Goal: Task Accomplishment & Management: Use online tool/utility

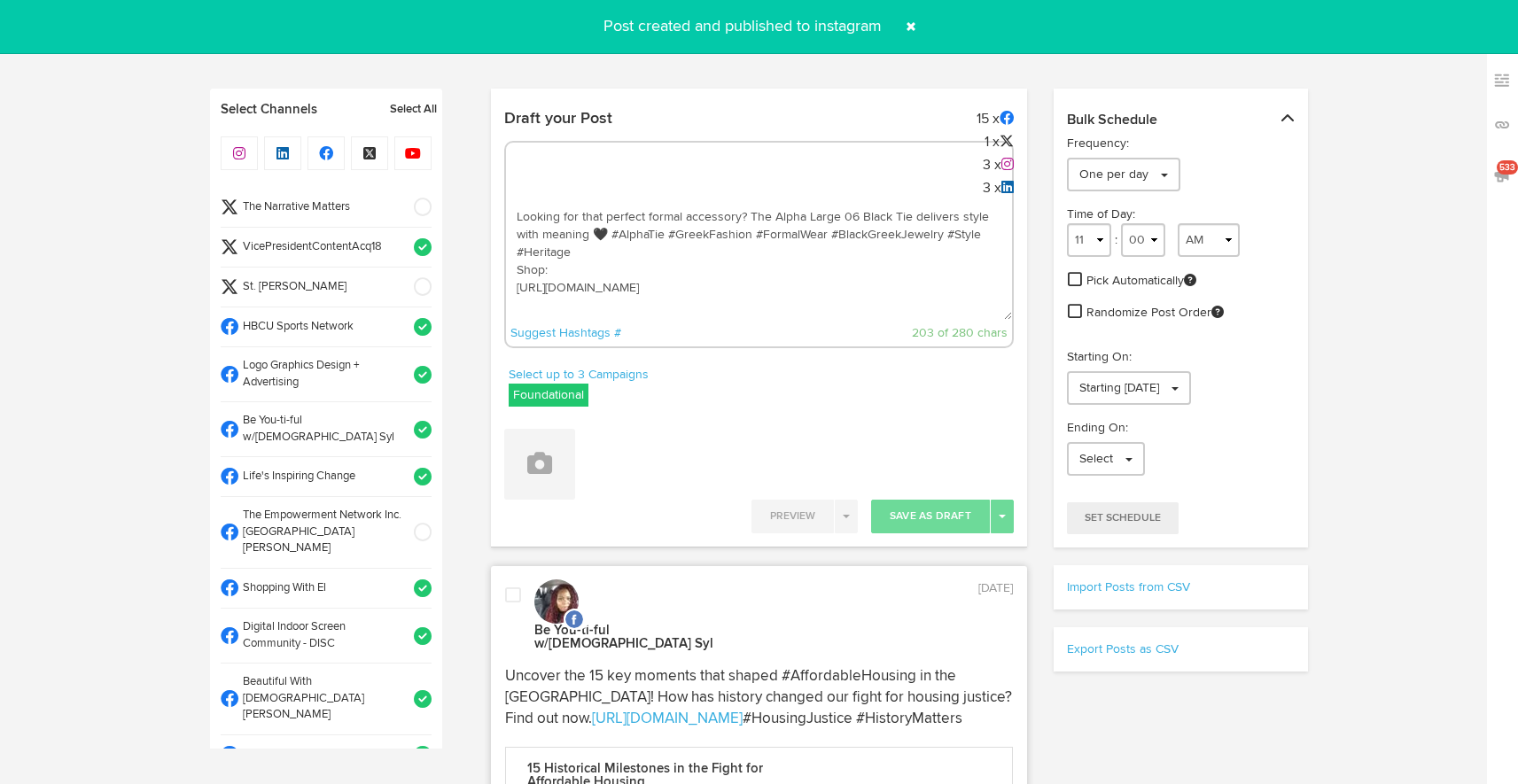
select select "12"
select select "42"
select select "PM"
select select "11"
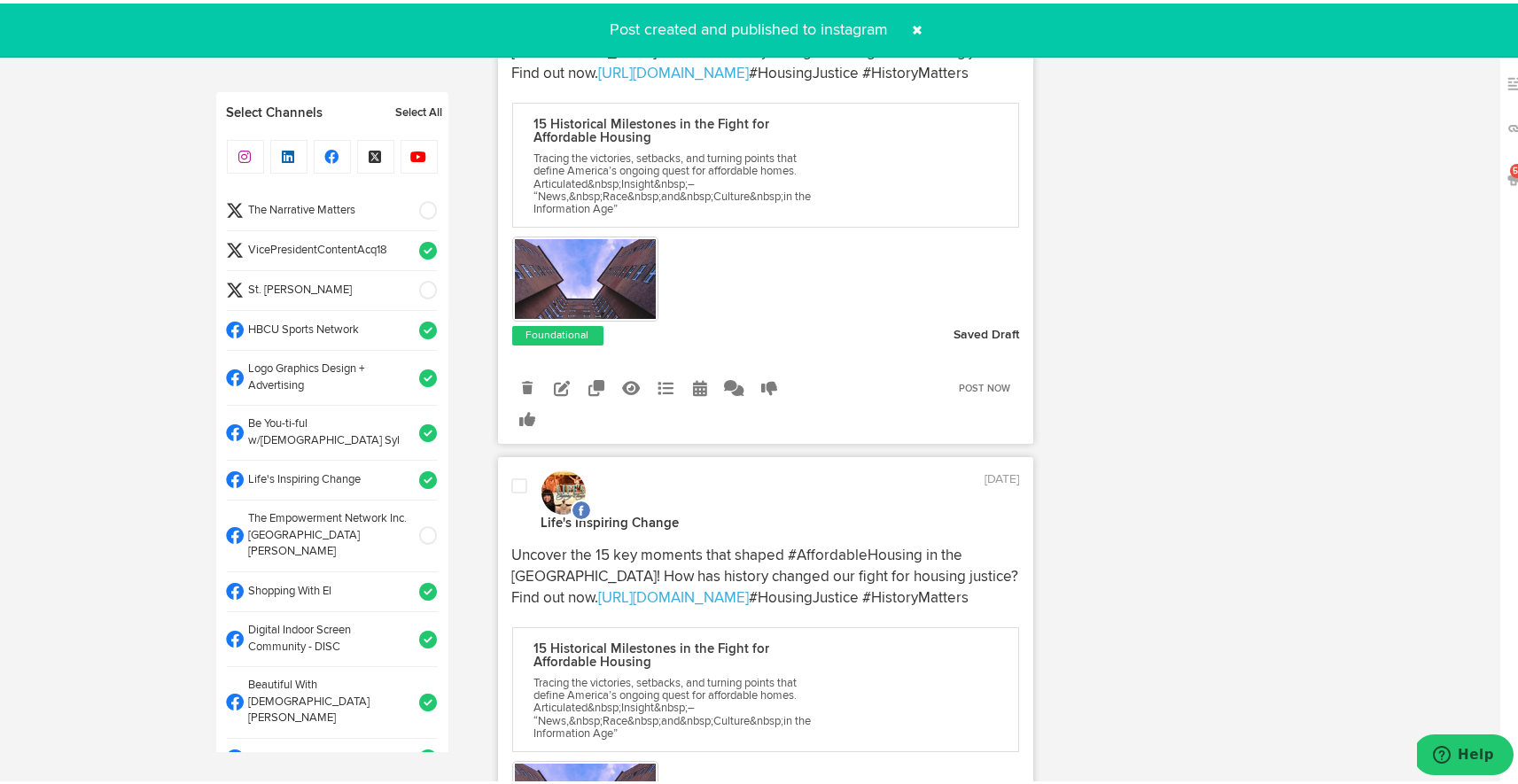
scroll to position [457, 0]
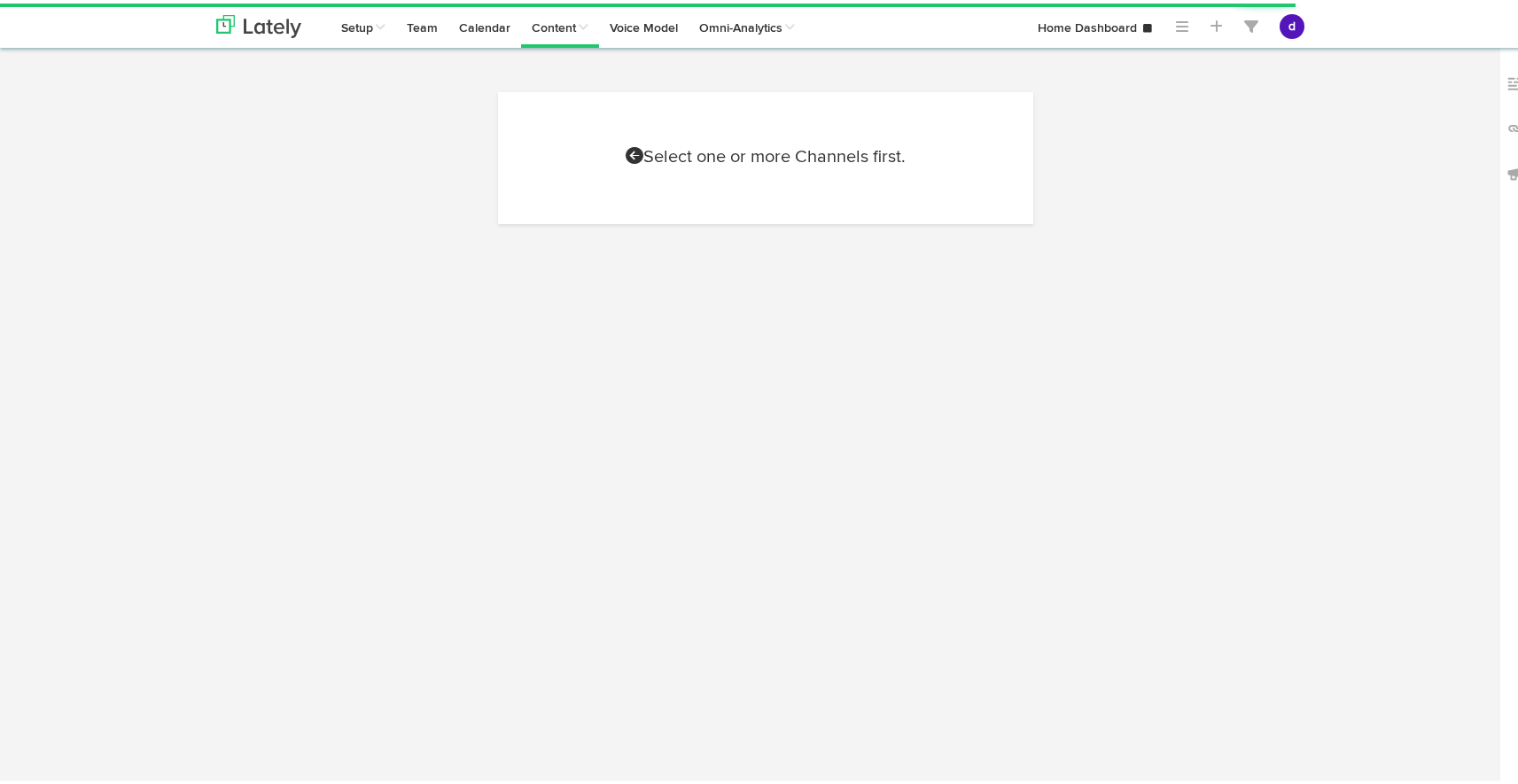
scroll to position [808, 0]
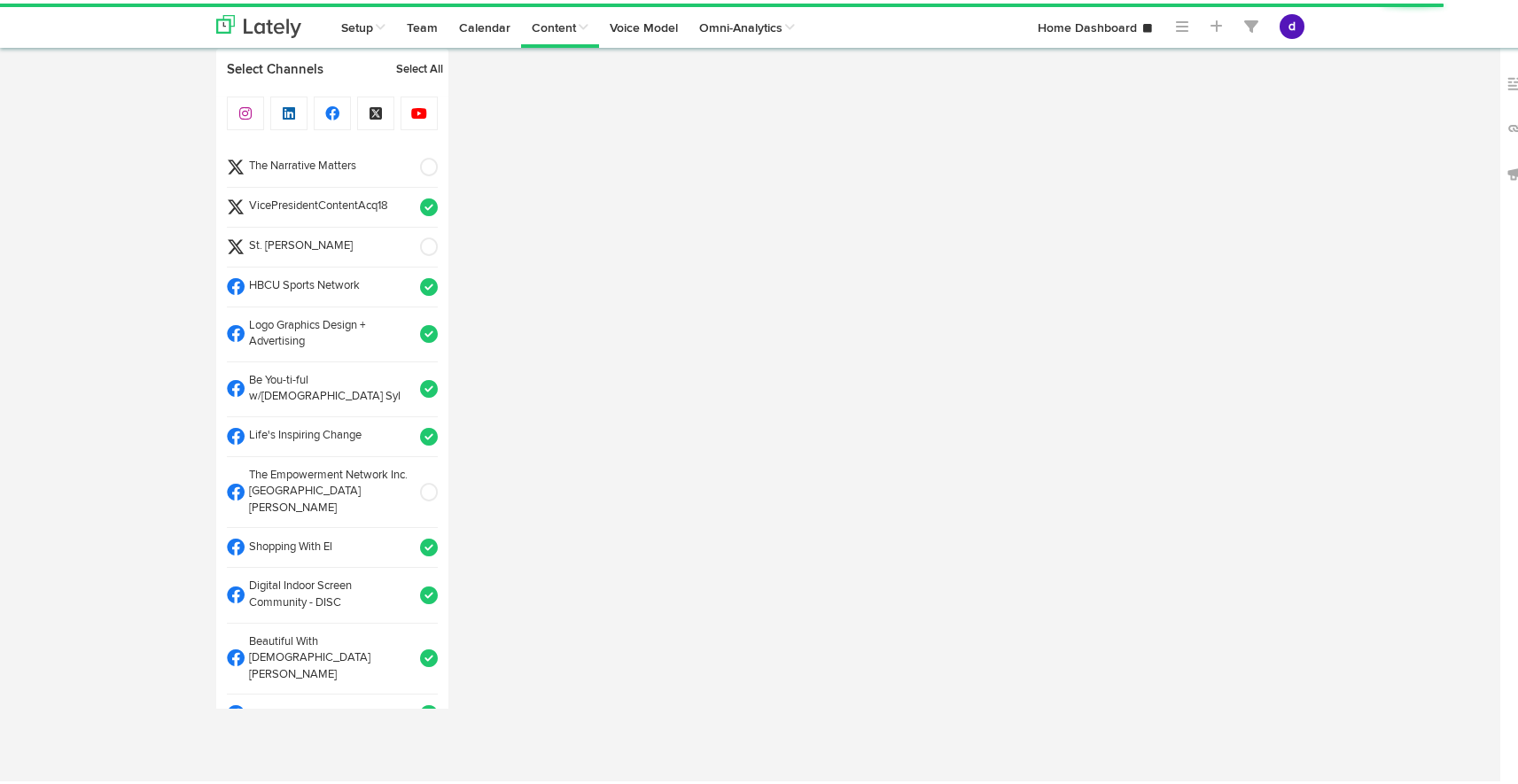
radio input "true"
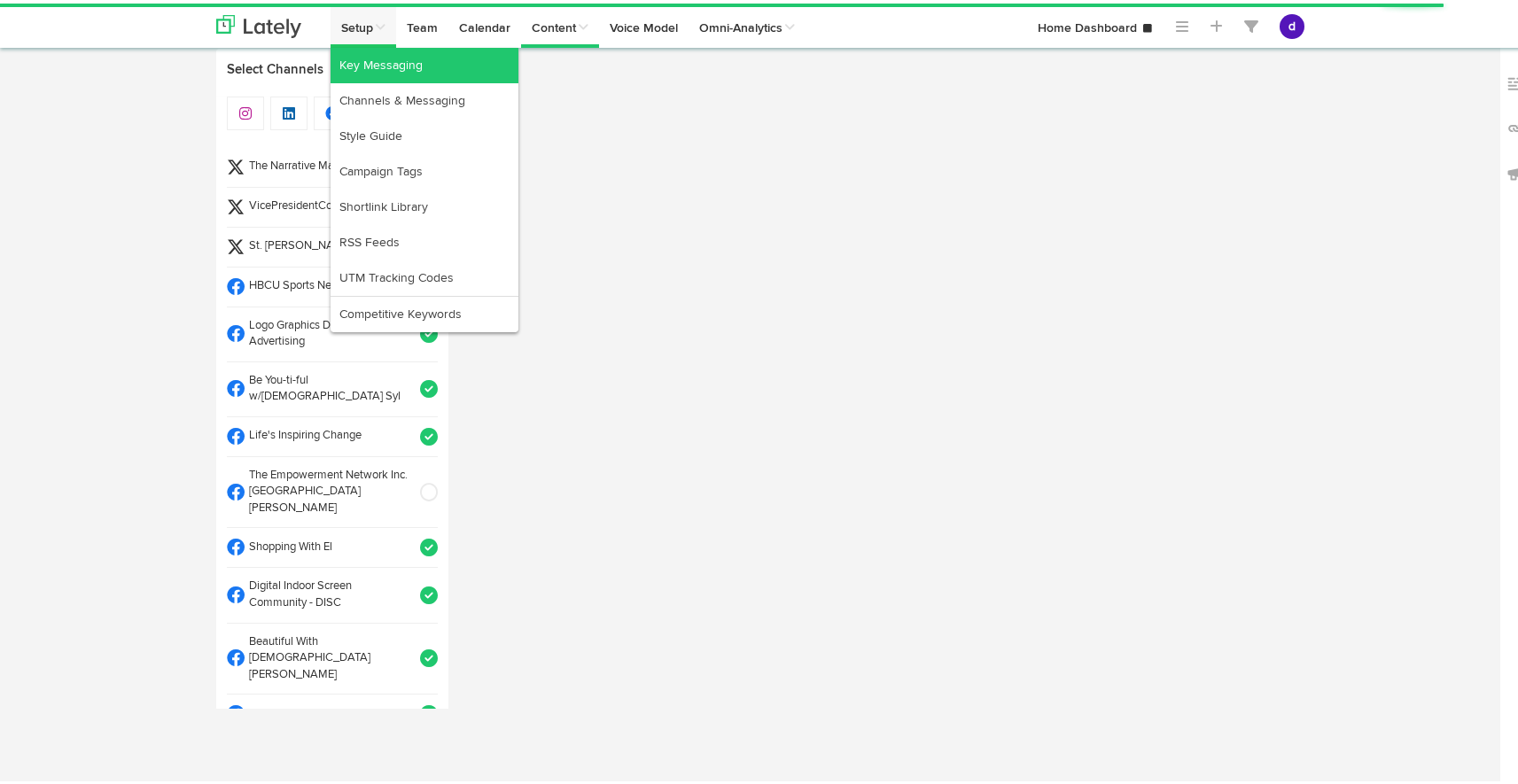
scroll to position [0, 0]
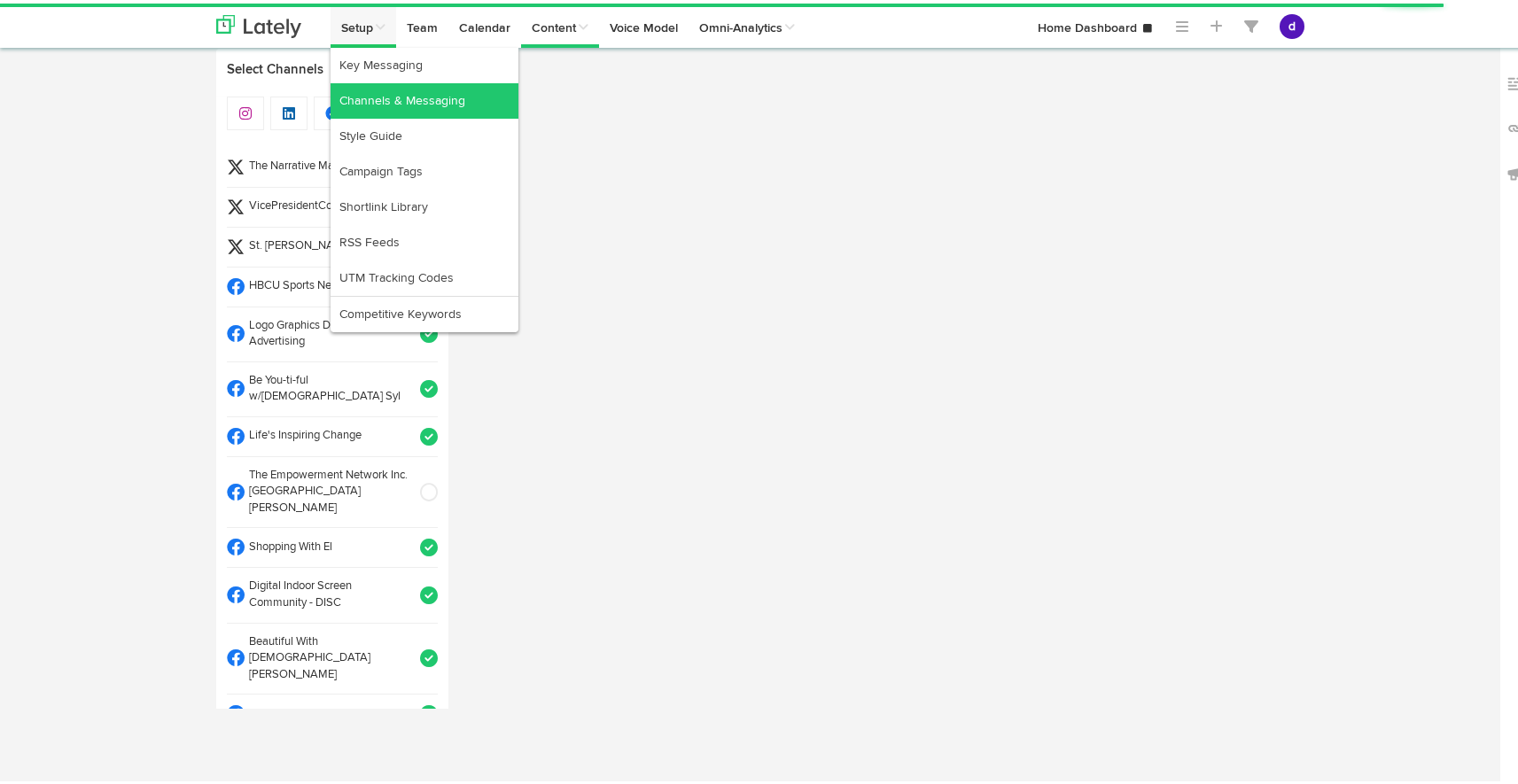
select select "8"
select select "49"
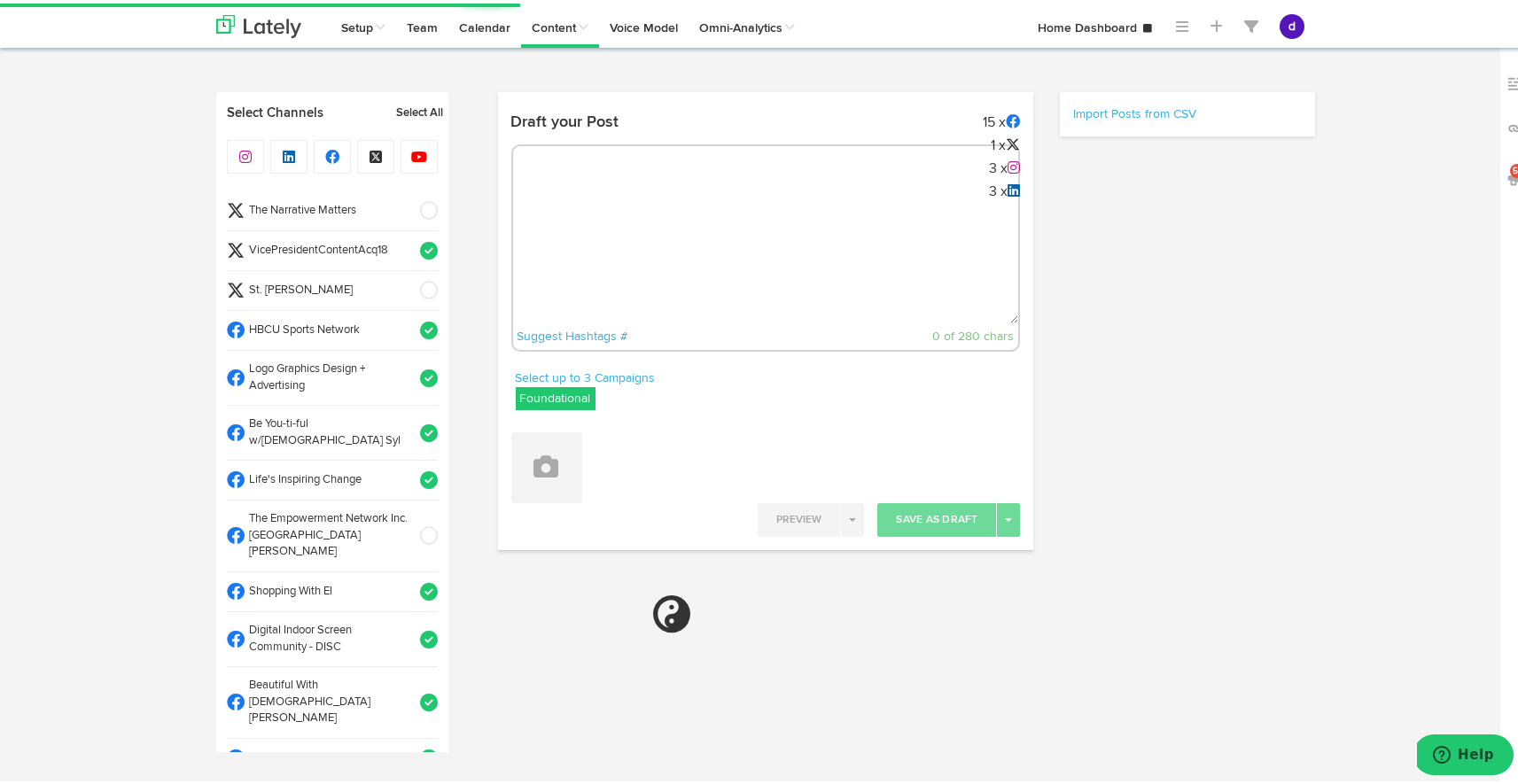
click at [755, 217] on textarea at bounding box center [766, 261] width 506 height 117
paste textarea "ARGUS News. Now. E News [DATE] FDA's new vaccine guidelines spark economic chal…"
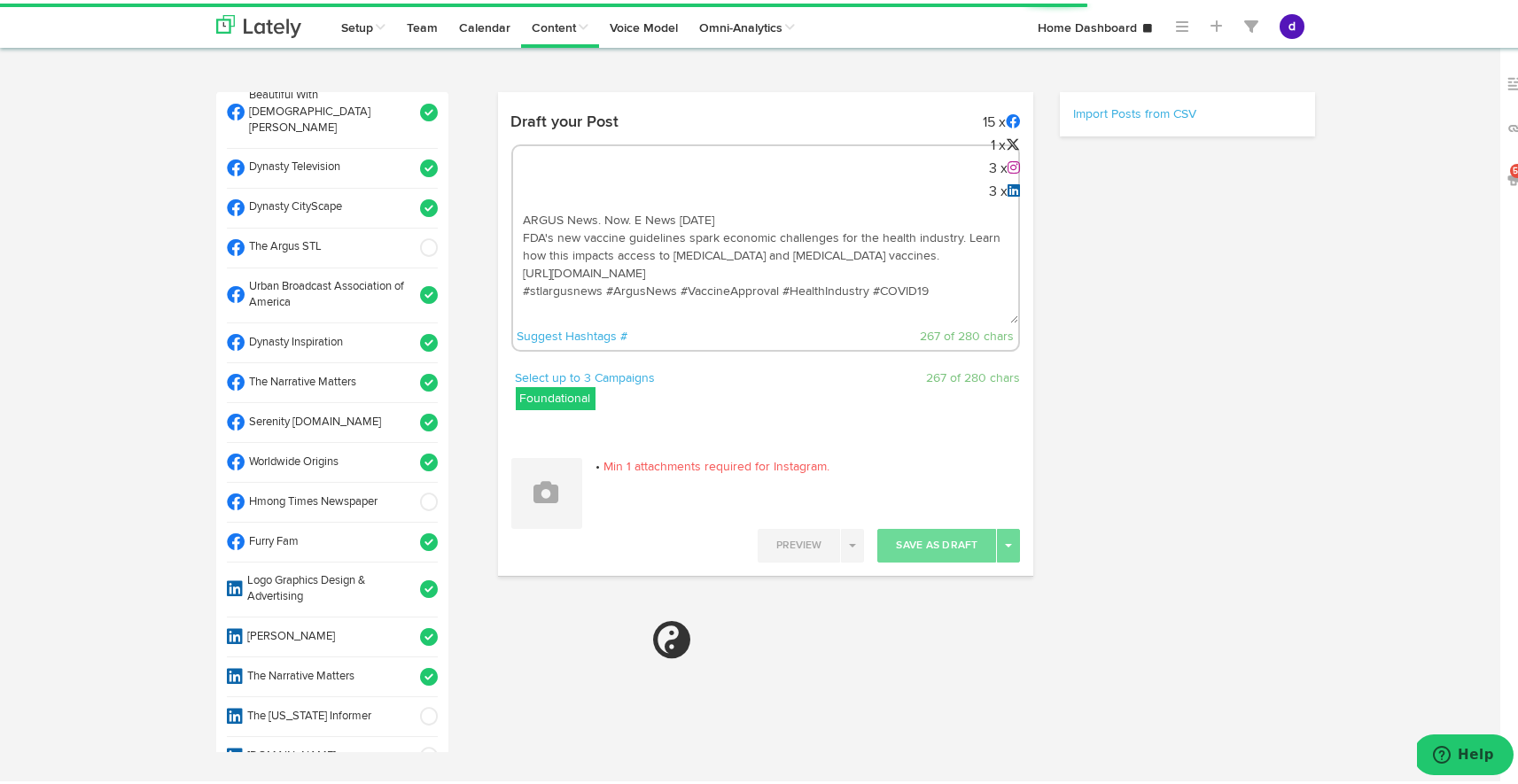
scroll to position [599, 0]
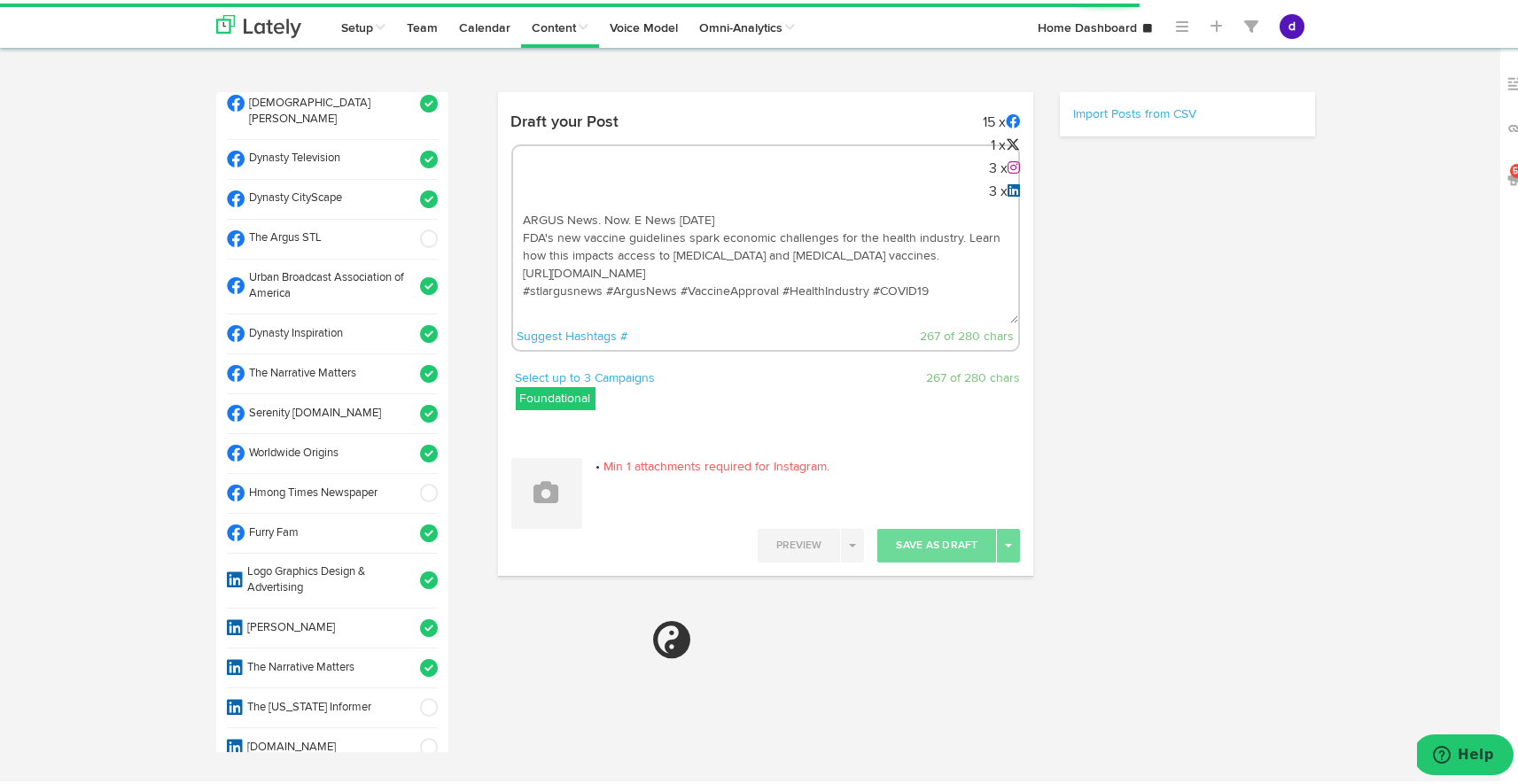
type textarea "ARGUS News. Now. E News [DATE] FDA's new vaccine guidelines spark economic chal…"
select select "11"
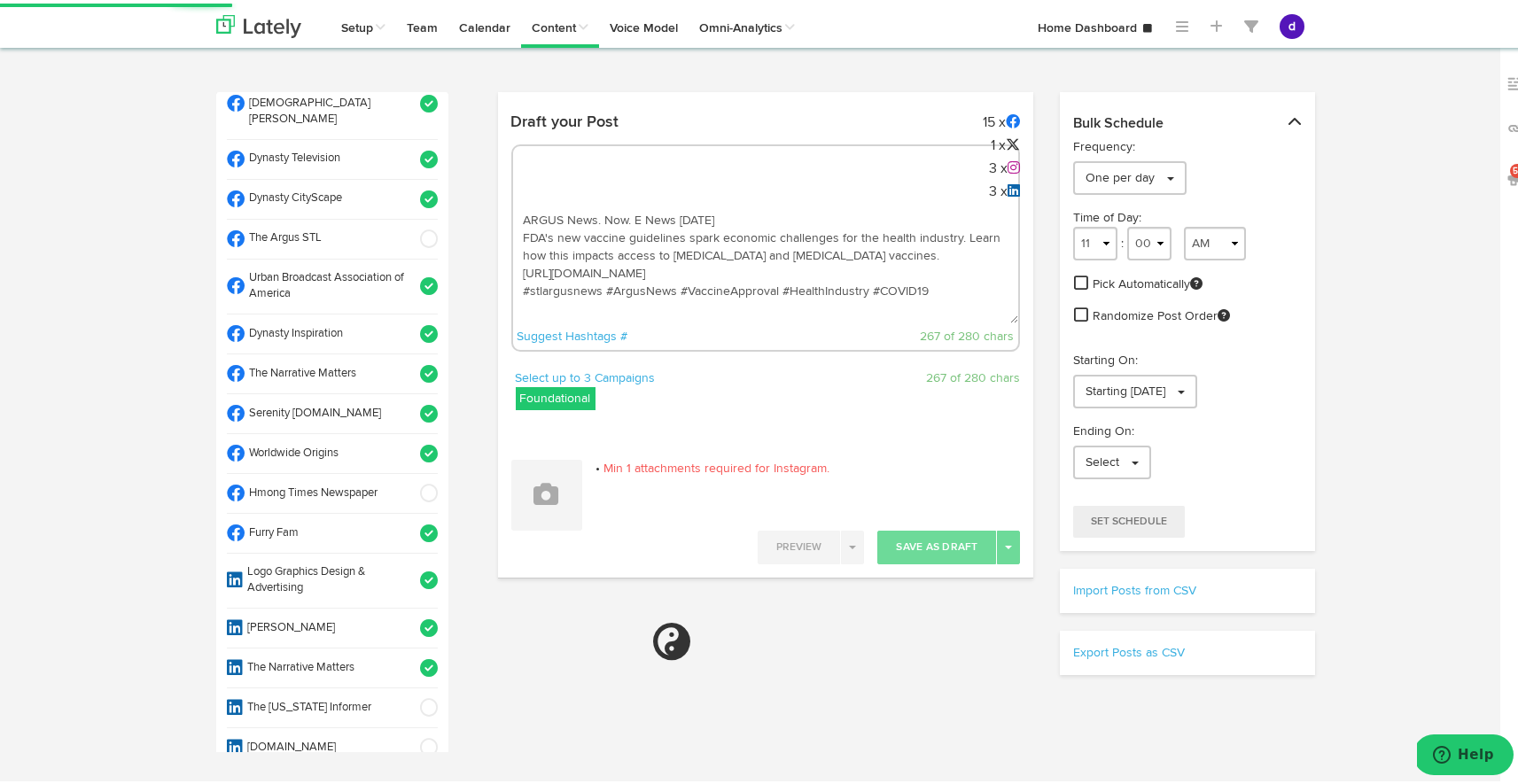
click at [410, 442] on span at bounding box center [423, 451] width 30 height 18
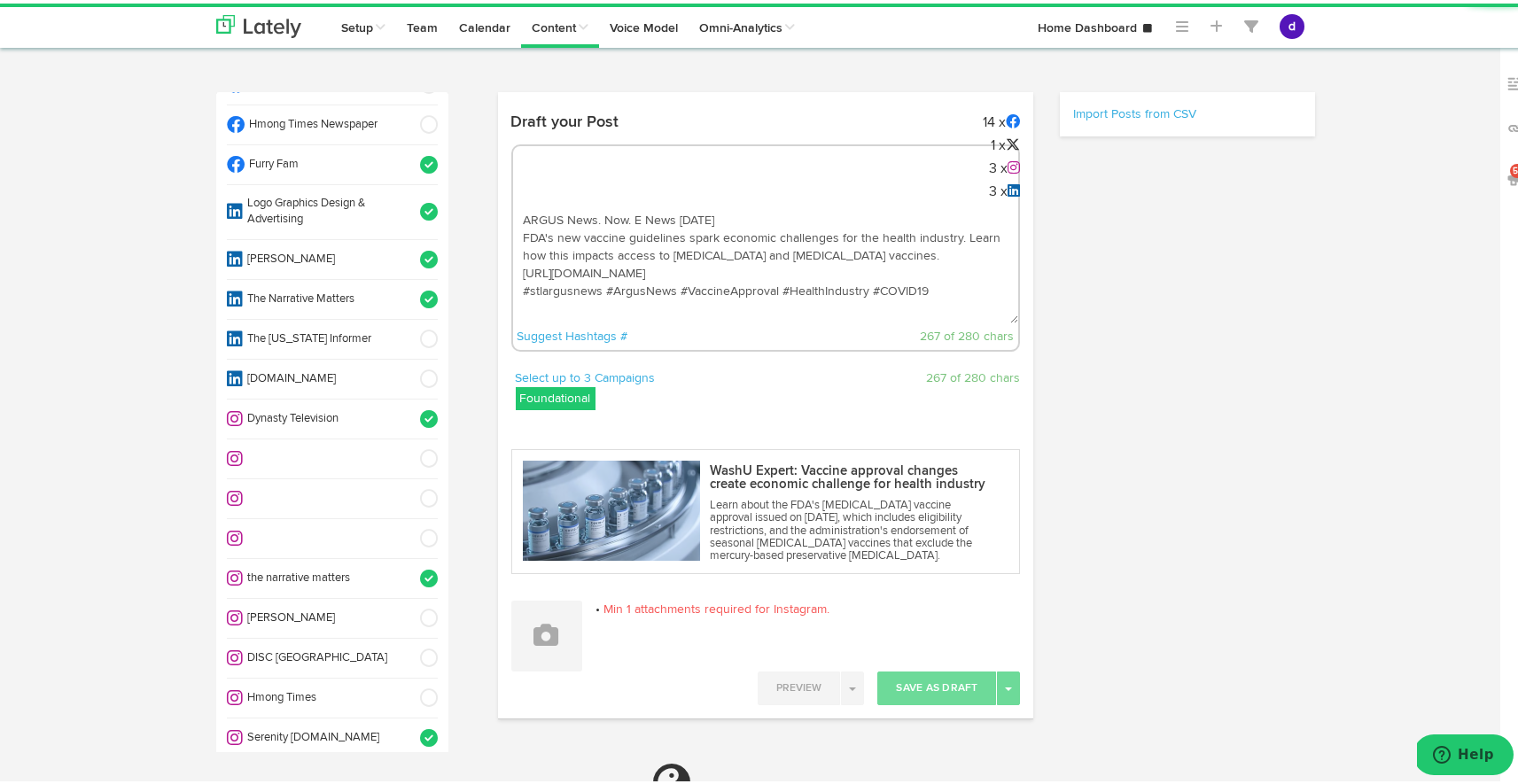
select select "11"
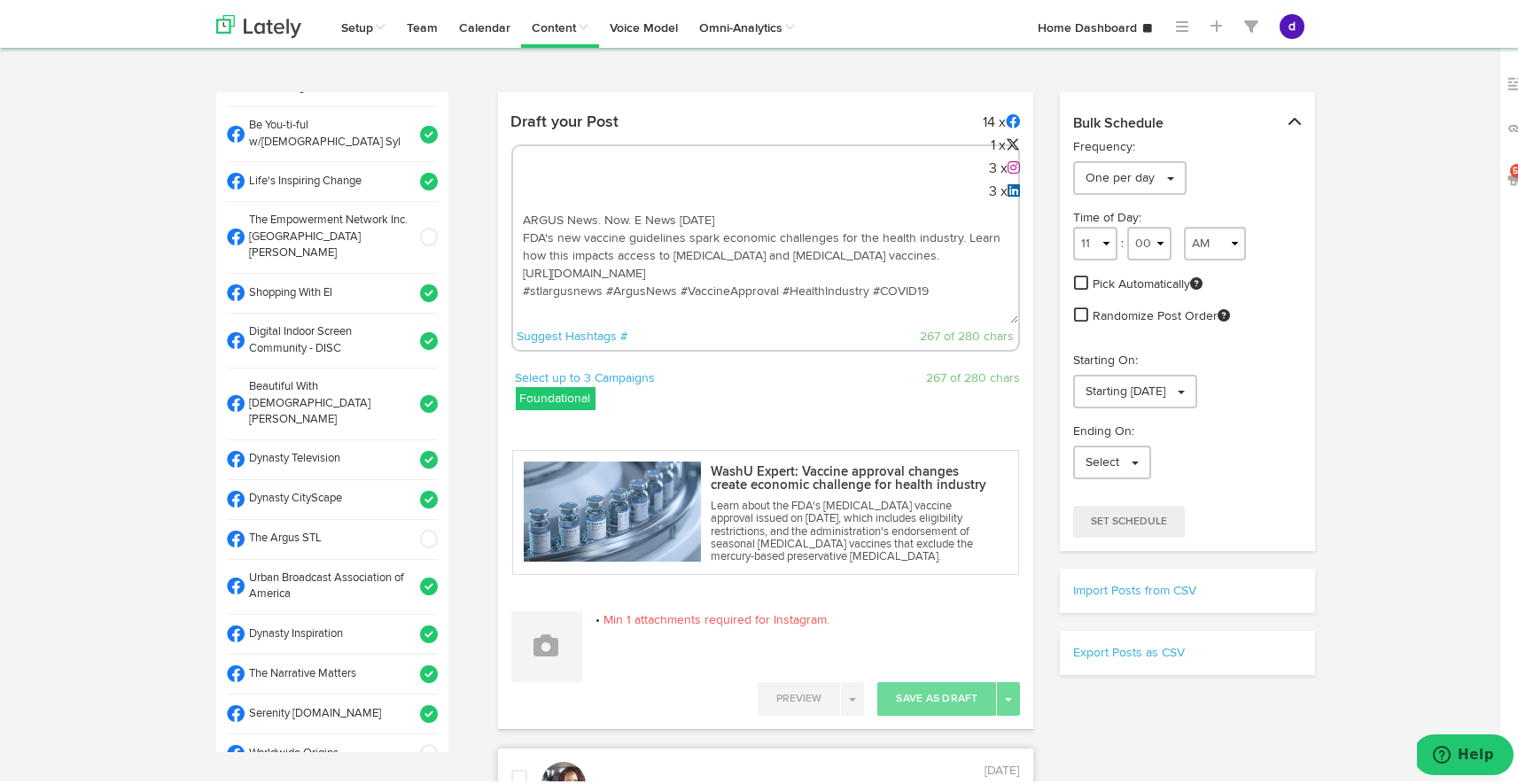
scroll to position [0, 0]
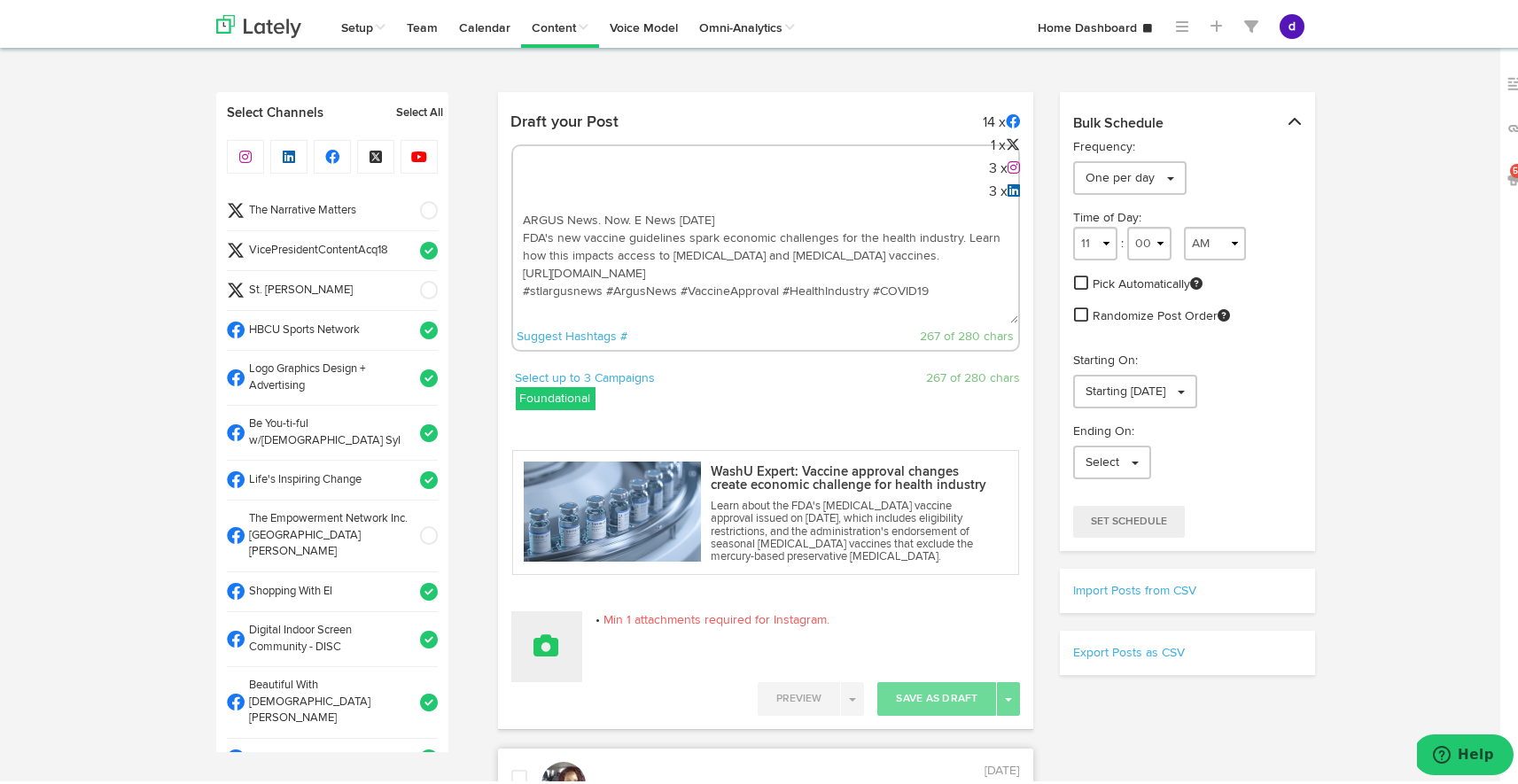
click at [539, 647] on icon at bounding box center [547, 642] width 25 height 25
click at [550, 759] on link "Upload Images" at bounding box center [596, 759] width 168 height 29
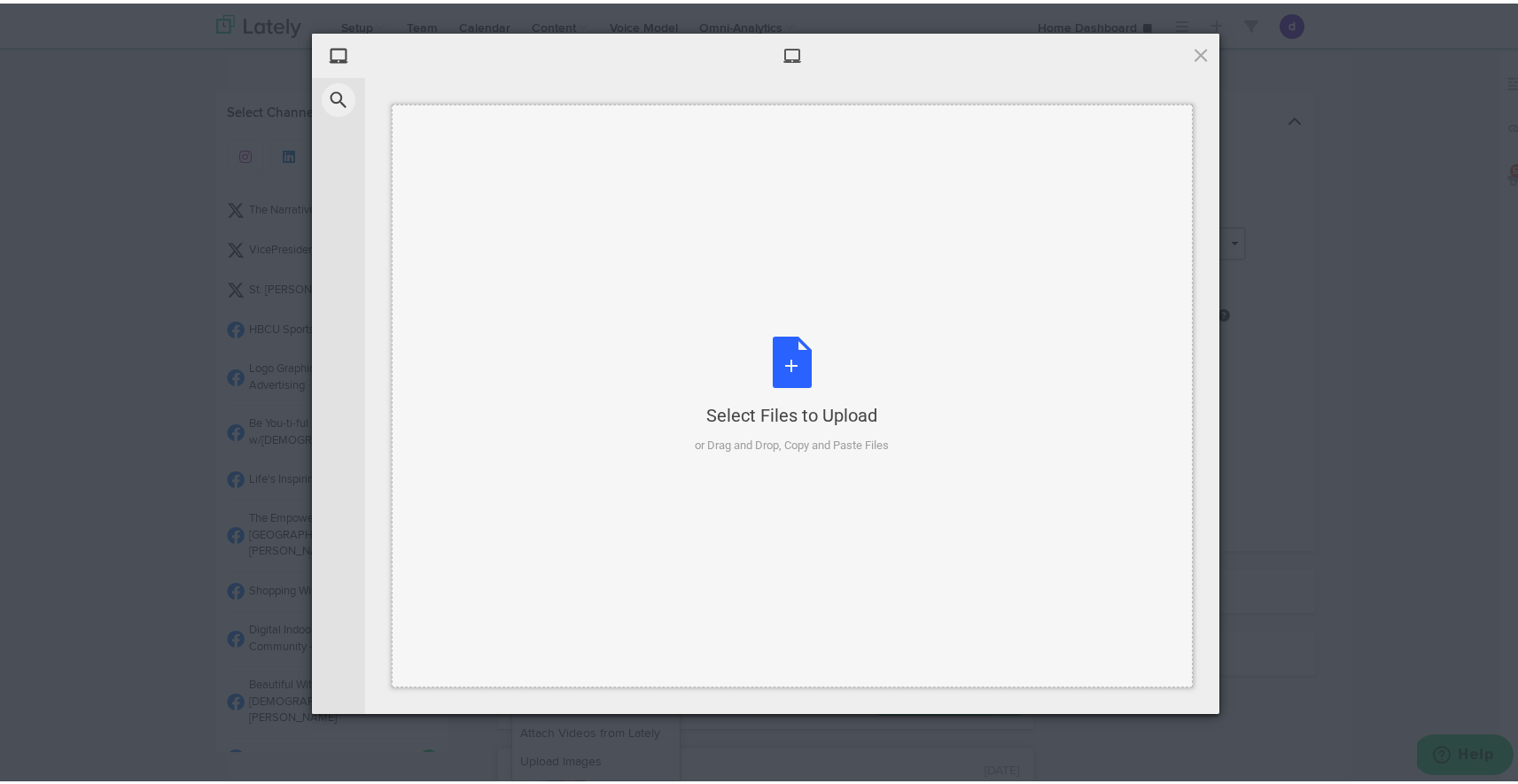
click at [787, 359] on div "Select Files to Upload or Drag and Drop, Copy and Paste Files" at bounding box center [792, 392] width 194 height 118
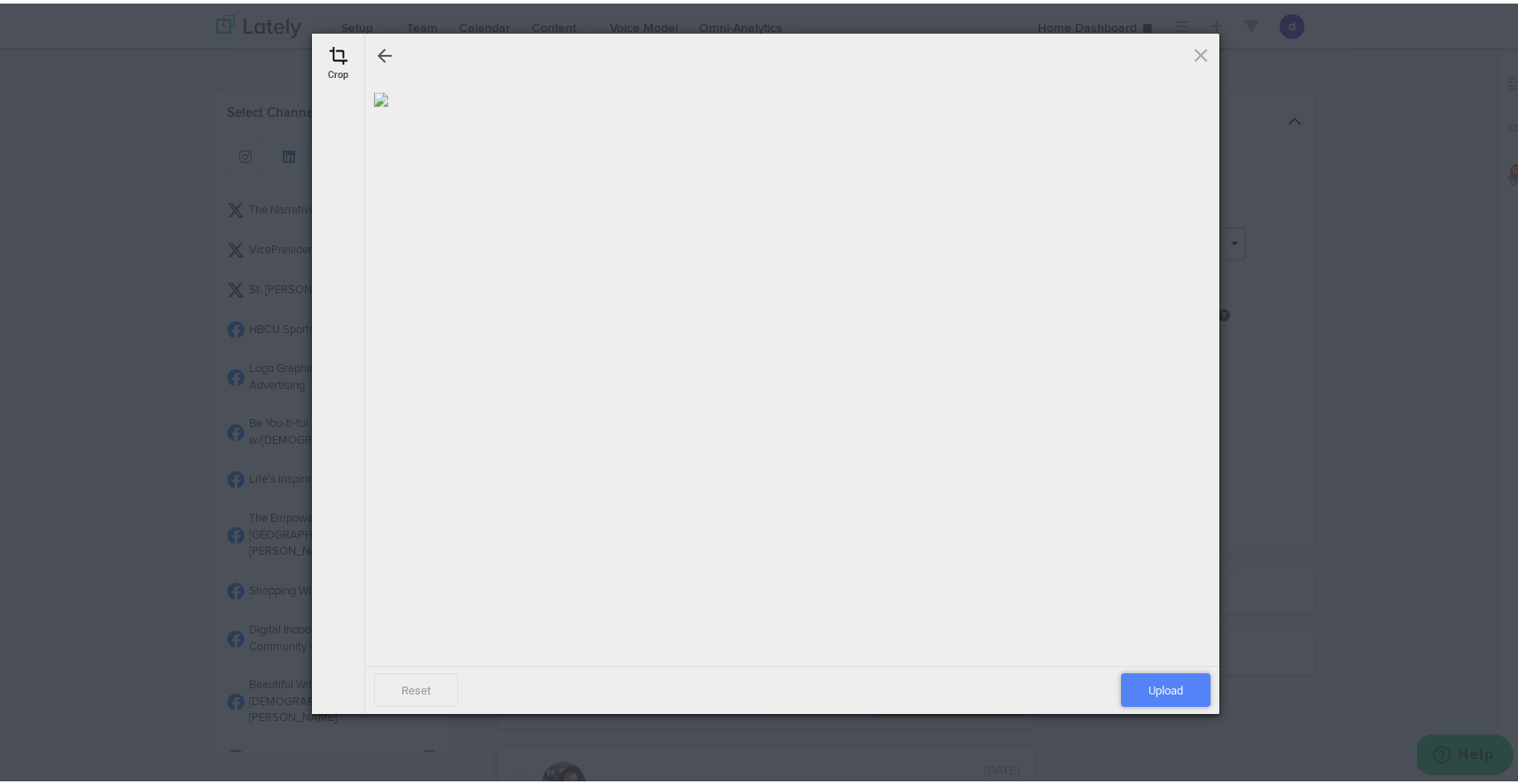
click at [1157, 684] on span "Upload" at bounding box center [1166, 687] width 90 height 34
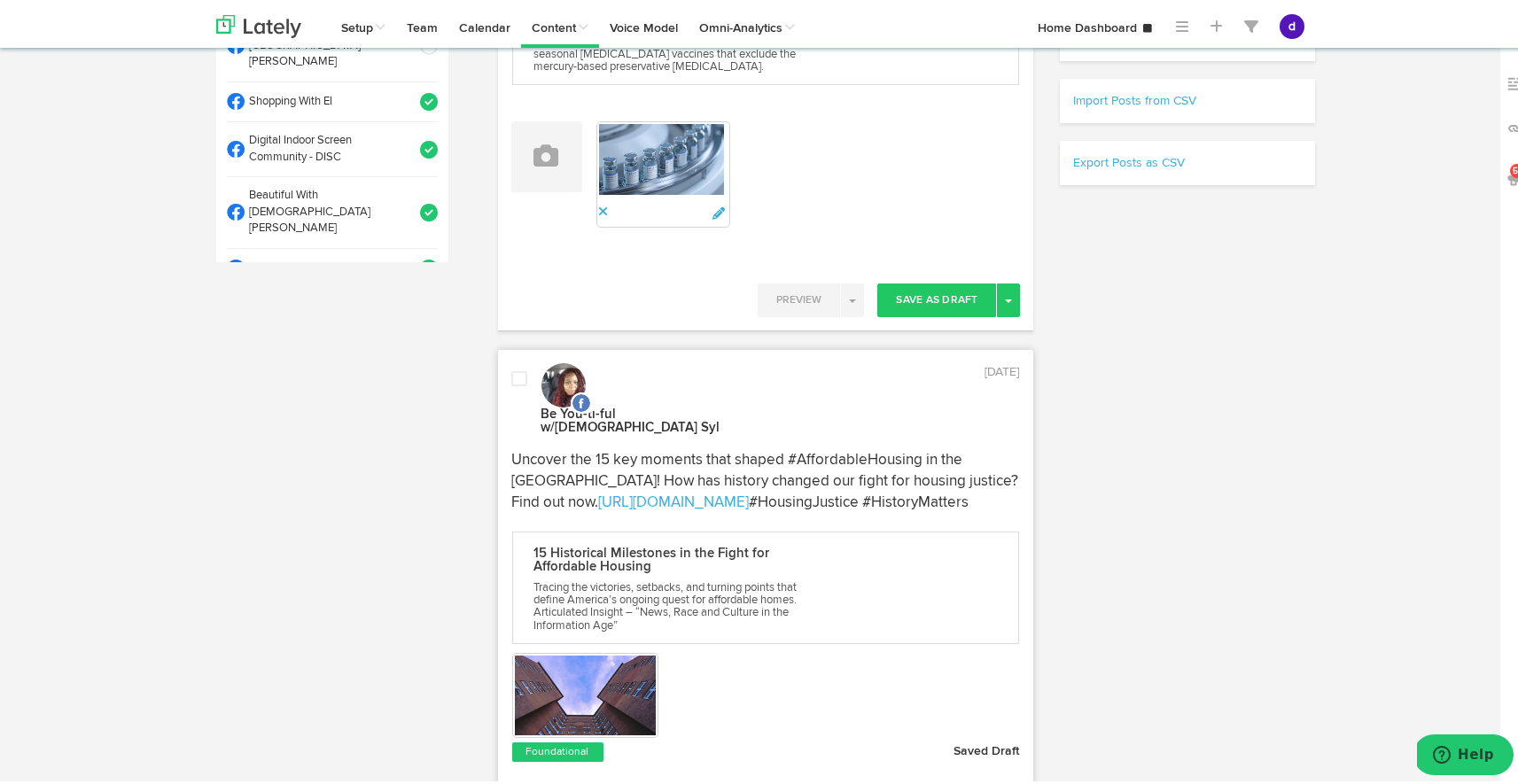
scroll to position [499, 0]
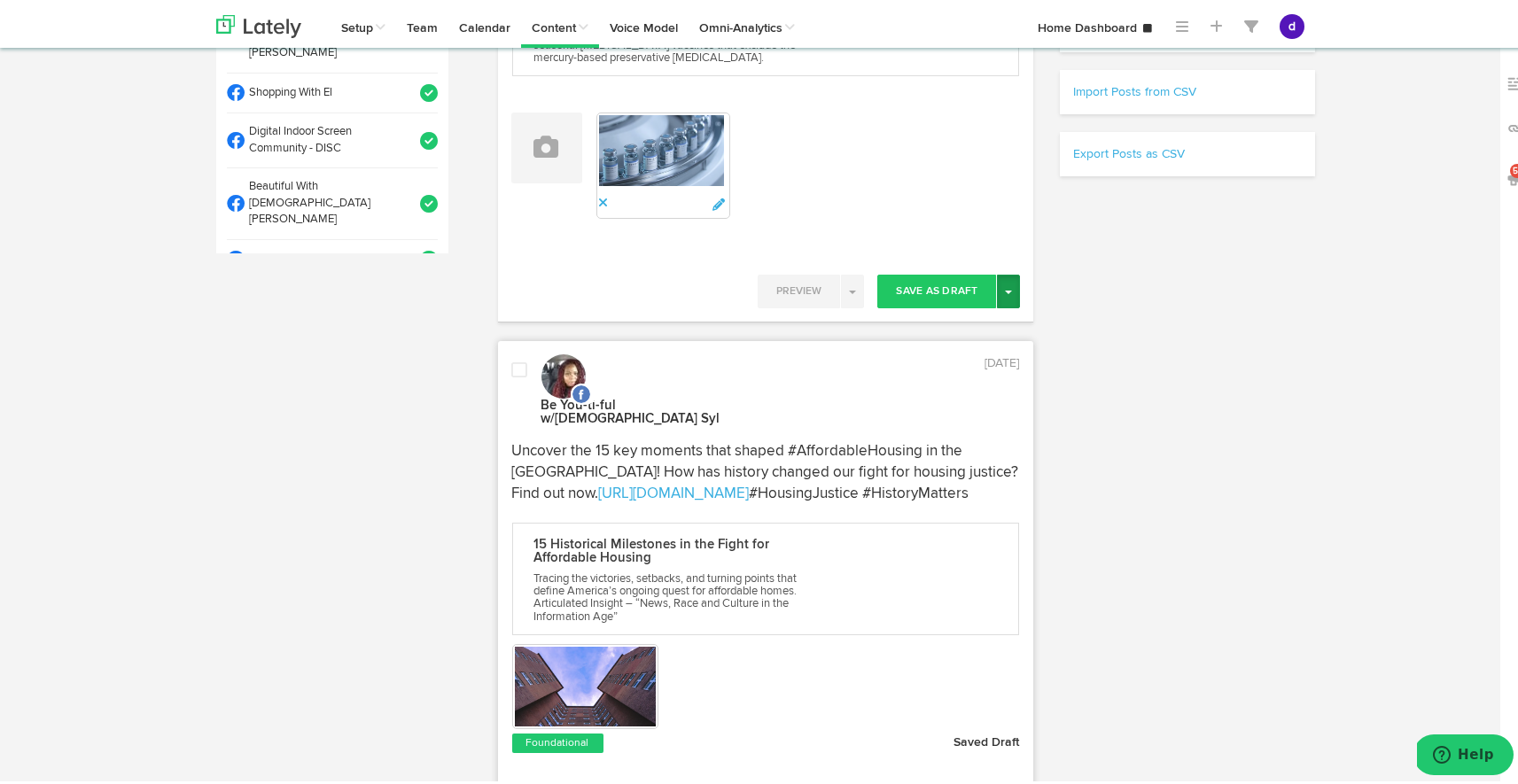
click at [997, 289] on button "Toggle Dropdown" at bounding box center [1009, 289] width 23 height 34
click at [917, 444] on link "Post Now" at bounding box center [946, 439] width 145 height 29
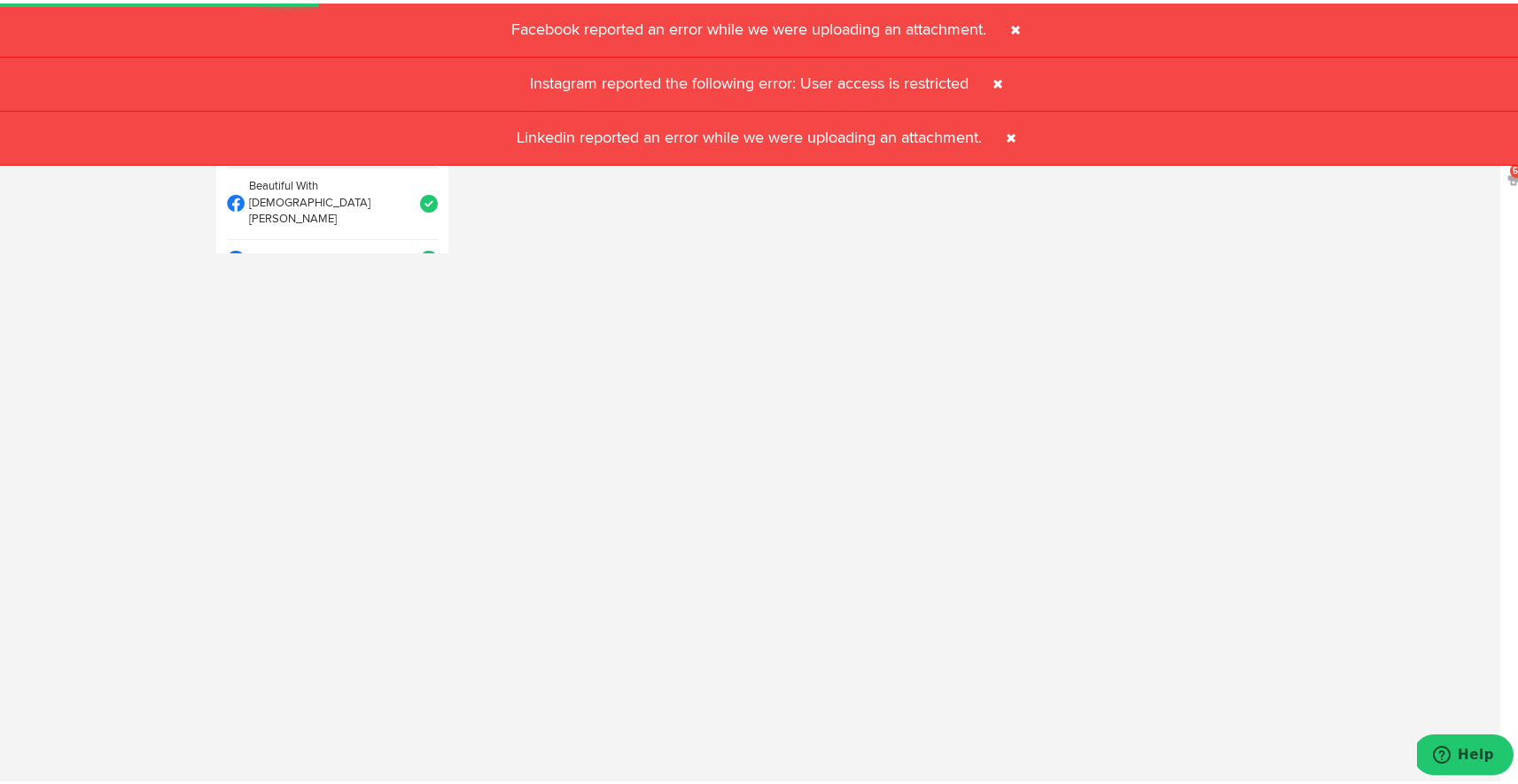
select select "11"
